Goal: Task Accomplishment & Management: Use online tool/utility

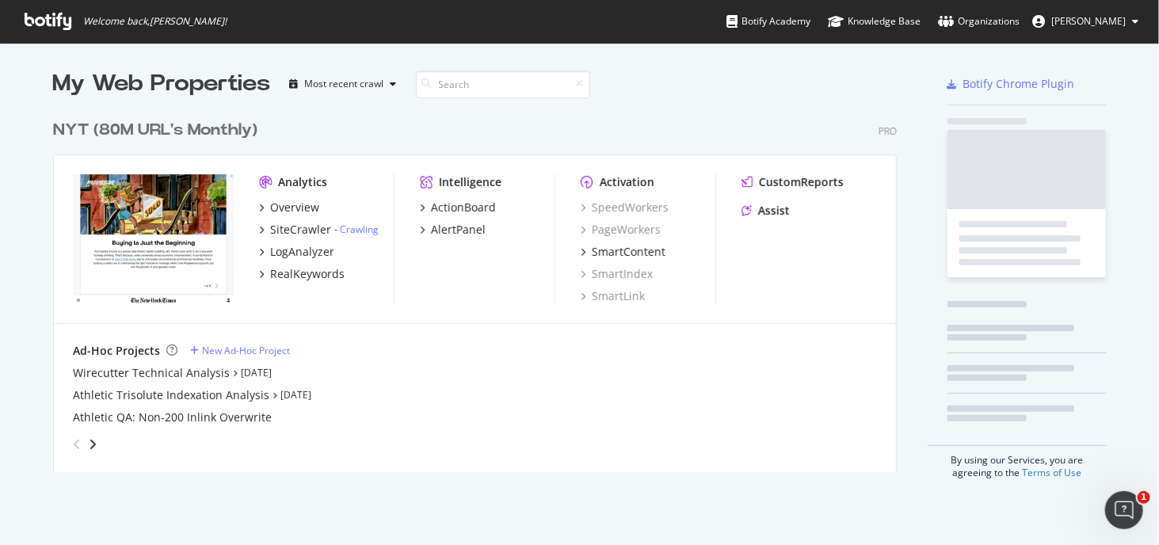
scroll to position [360, 845]
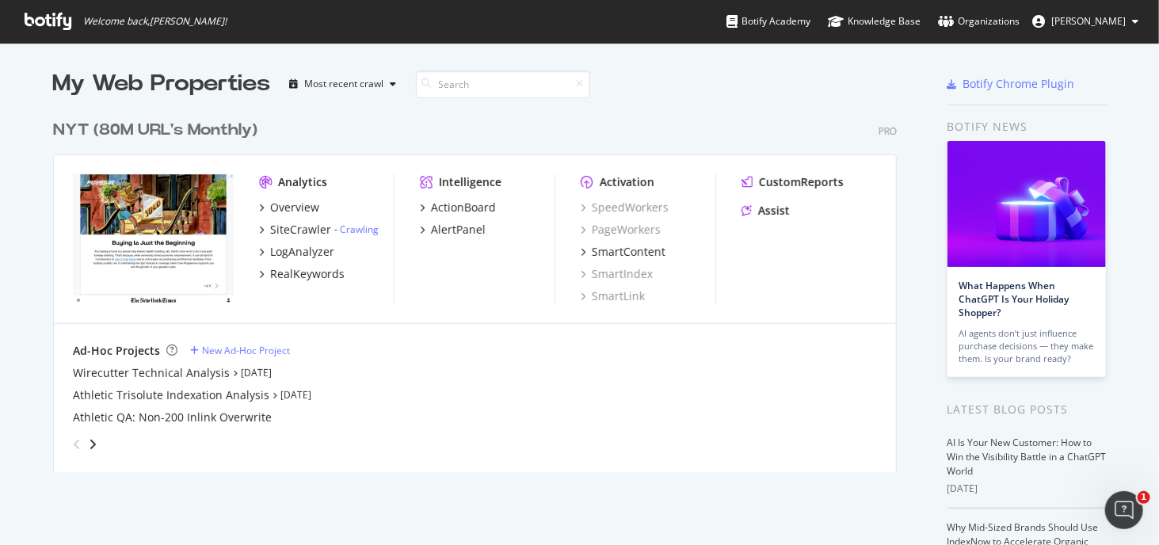
click at [1111, 114] on div "My Web Properties Most recent crawl NYT (80M URL's Monthly) Pro Analytics Overv…" at bounding box center [579, 438] width 1159 height 791
click at [192, 378] on div "Wirecutter Technical Analysis" at bounding box center [151, 373] width 157 height 16
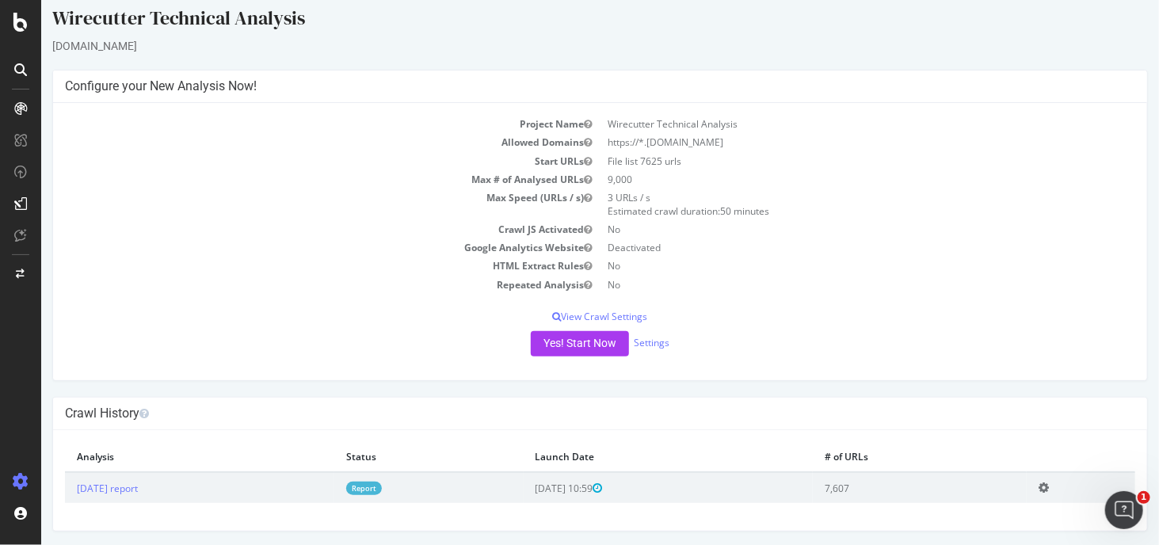
scroll to position [12, 0]
click at [571, 344] on button "Yes! Start Now" at bounding box center [579, 342] width 98 height 25
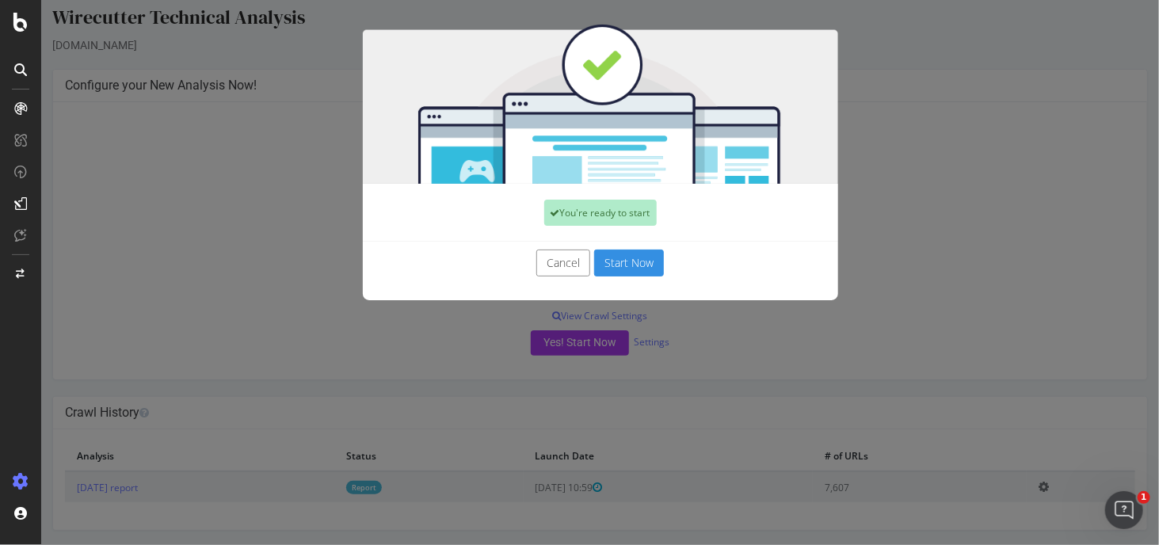
click at [652, 264] on button "Start Now" at bounding box center [628, 263] width 70 height 27
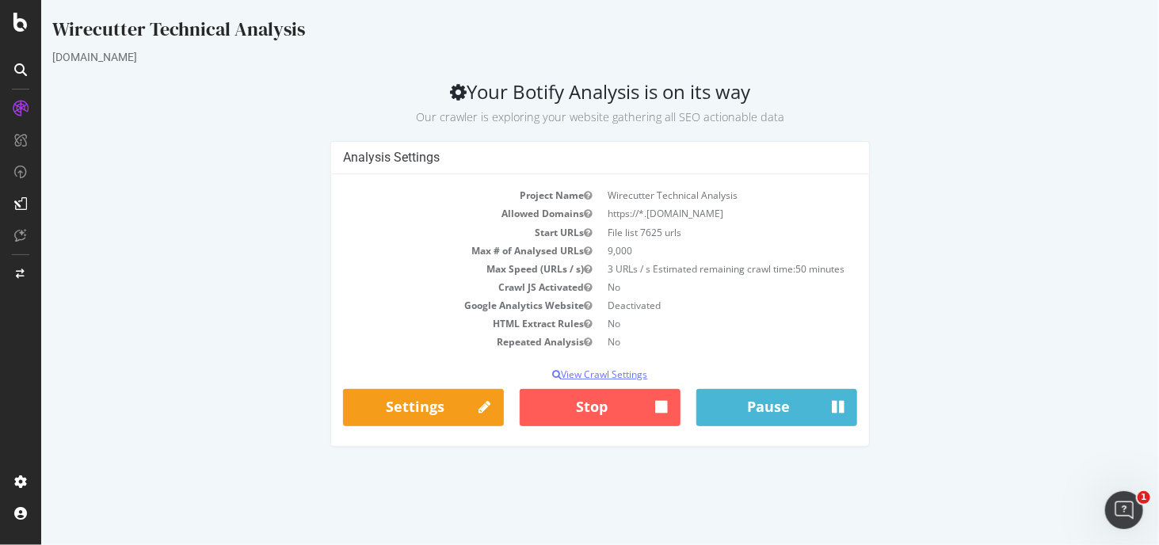
click at [631, 378] on p "View Crawl Settings" at bounding box center [599, 374] width 515 height 13
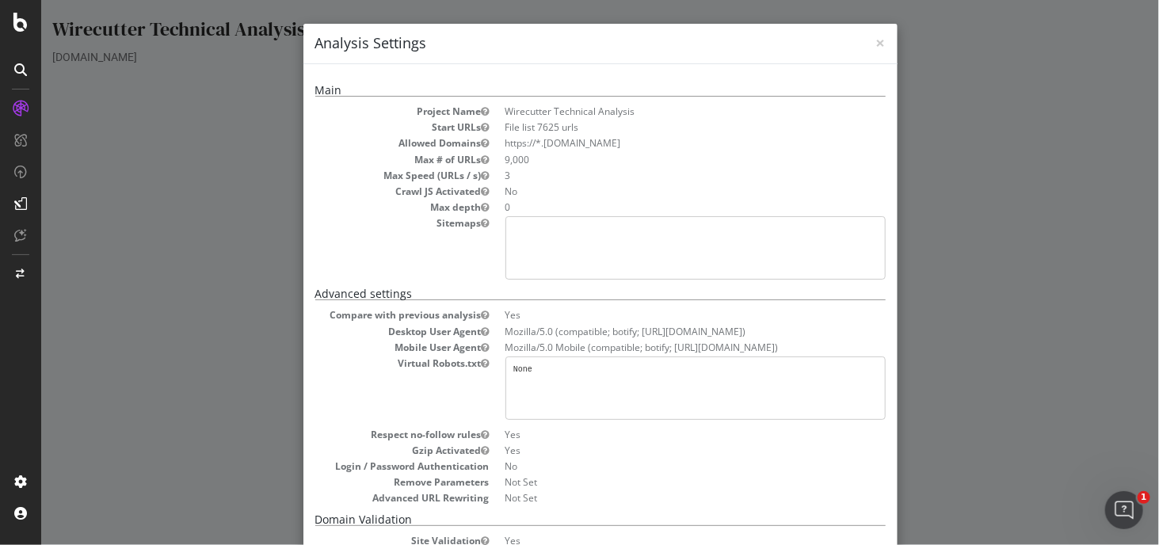
click at [1005, 121] on div "× Close Analysis Settings Main Project Name Wirecutter Technical Analysis Start…" at bounding box center [599, 272] width 1118 height 545
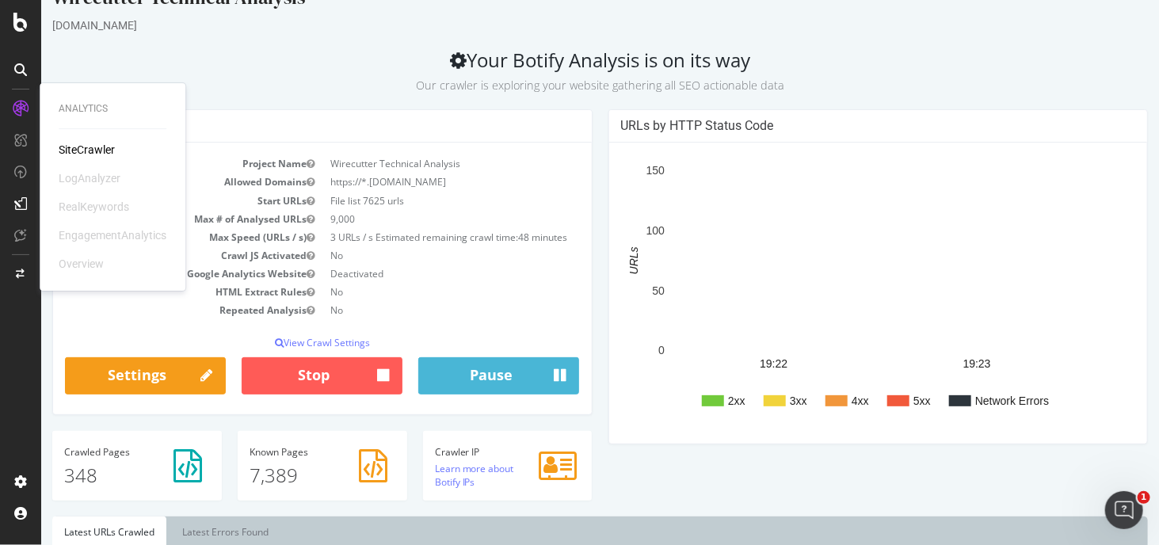
scroll to position [30, 0]
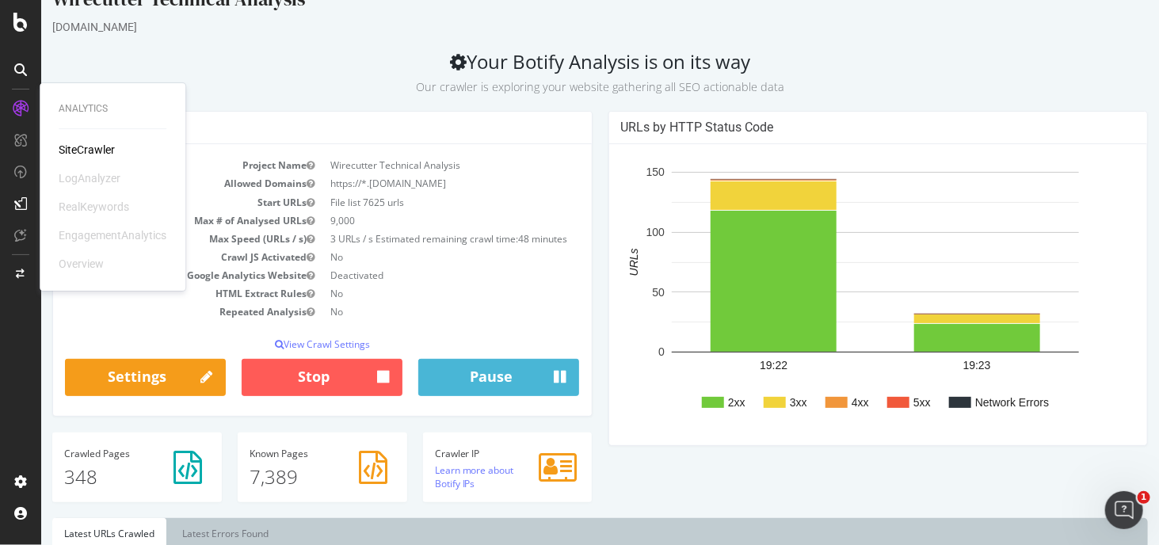
click at [561, 248] on td "3 URLs / s Estimated remaining crawl time: 48 minutes" at bounding box center [450, 239] width 257 height 18
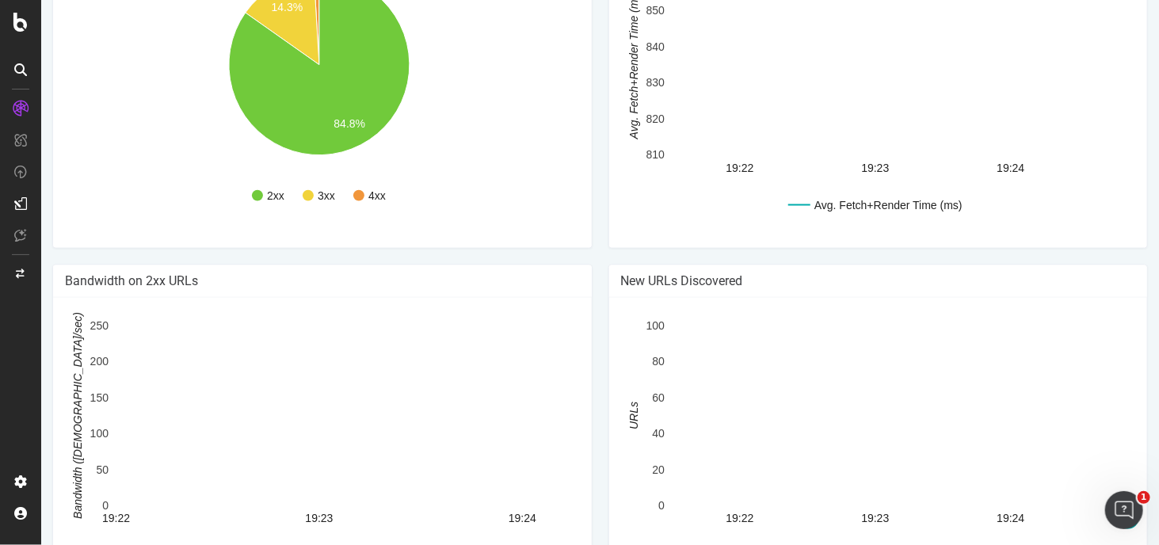
scroll to position [902, 0]
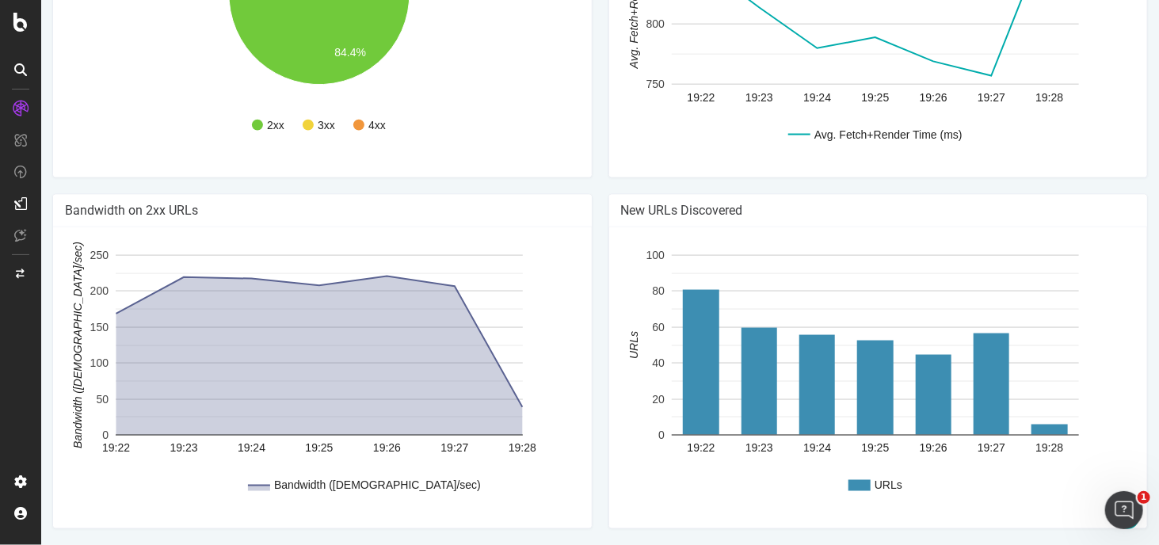
click at [591, 177] on div "URLs 19:22 19:23 19:24 19:25 19:26 19:27 19:28 0 20 40 60 80 100 URLs 19:28" at bounding box center [321, 26] width 539 height 301
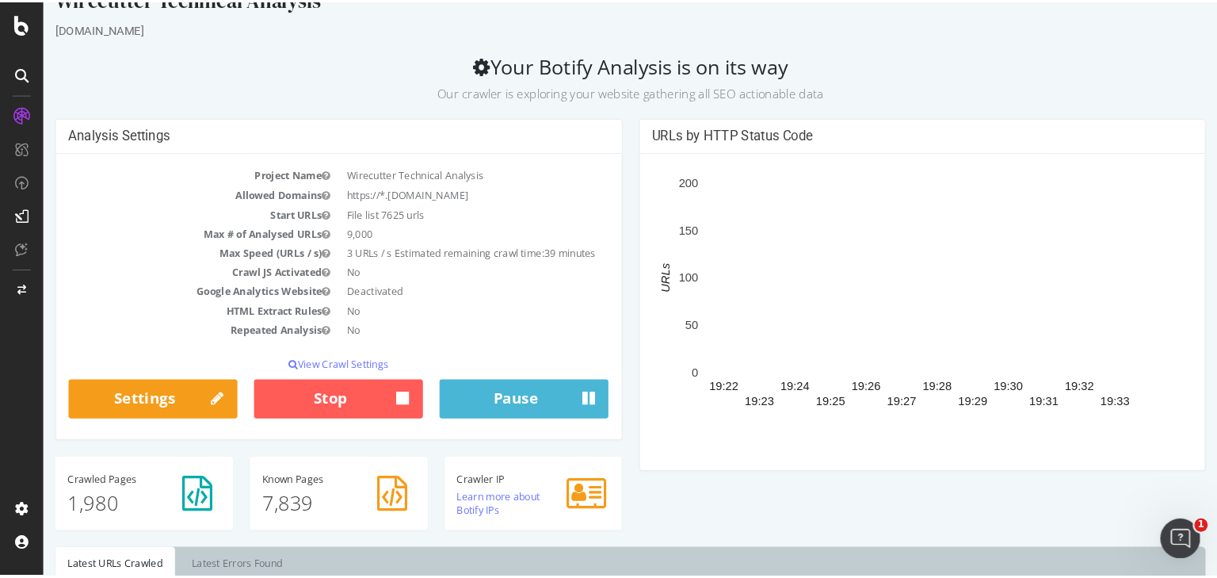
scroll to position [30, 0]
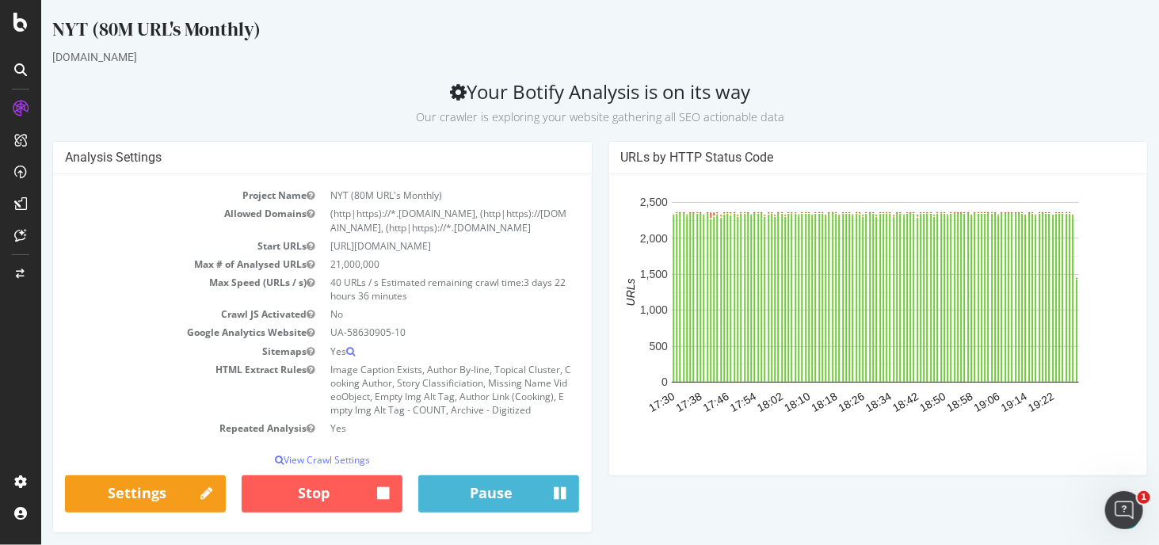
scroll to position [158, 0]
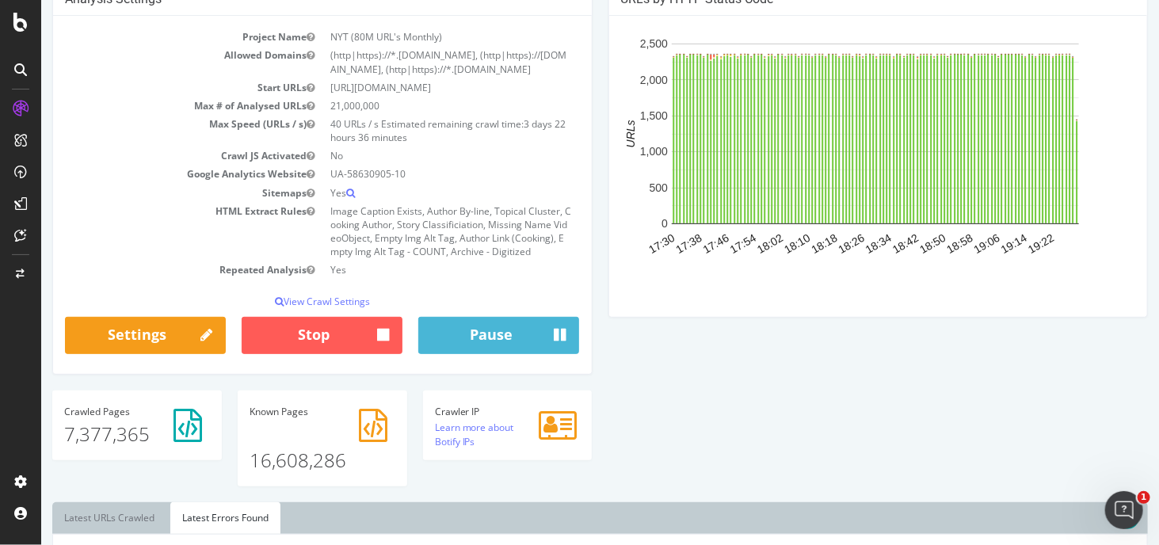
click at [1064, 335] on div "Analysis Settings Project Name NYT (80M URL's Monthly) Allowed Domains (http|ht…" at bounding box center [599, 242] width 1111 height 519
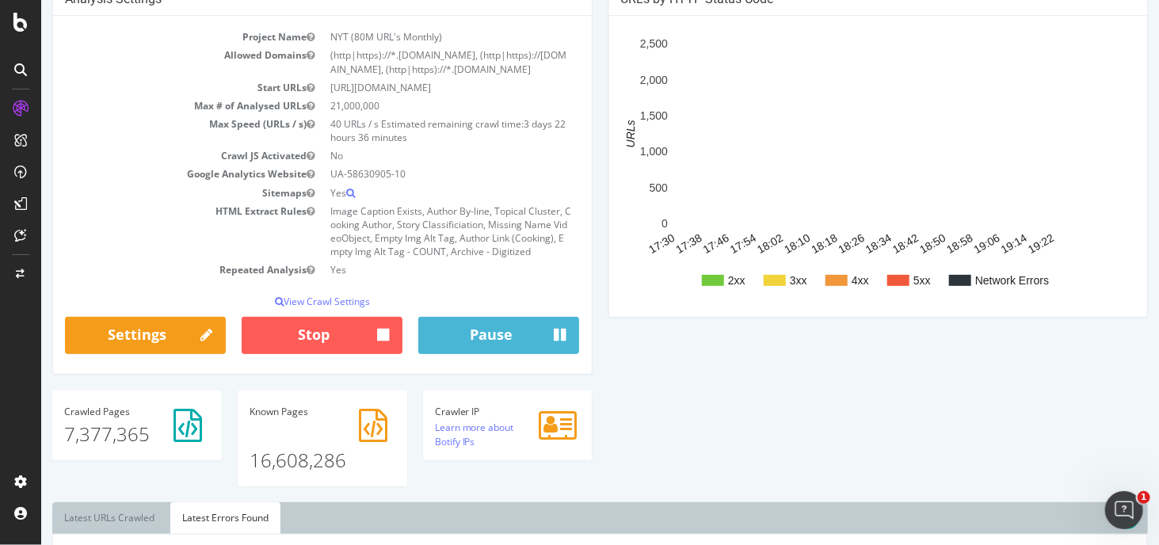
scroll to position [0, 0]
